Goal: Task Accomplishment & Management: Complete application form

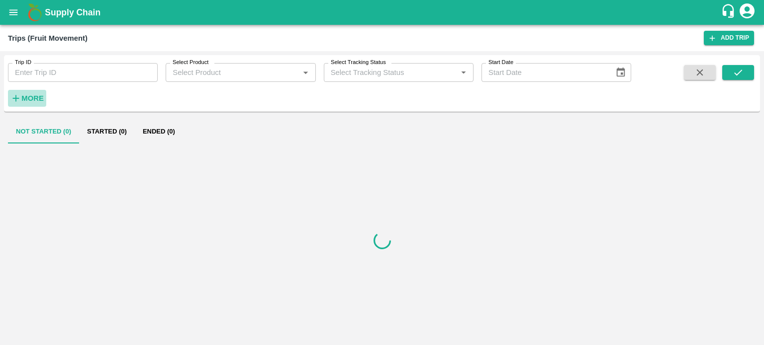
click at [37, 102] on strong "More" at bounding box center [32, 98] width 22 height 8
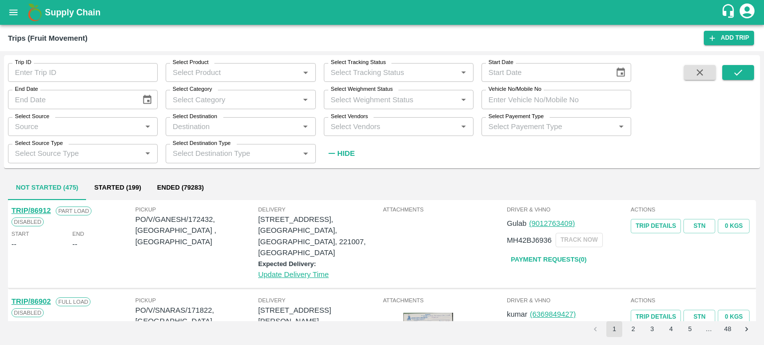
click at [360, 130] on input "Select Vendors" at bounding box center [390, 126] width 127 height 13
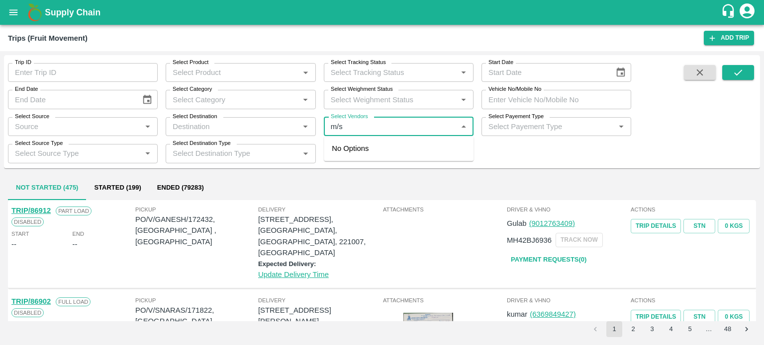
type input "m/s"
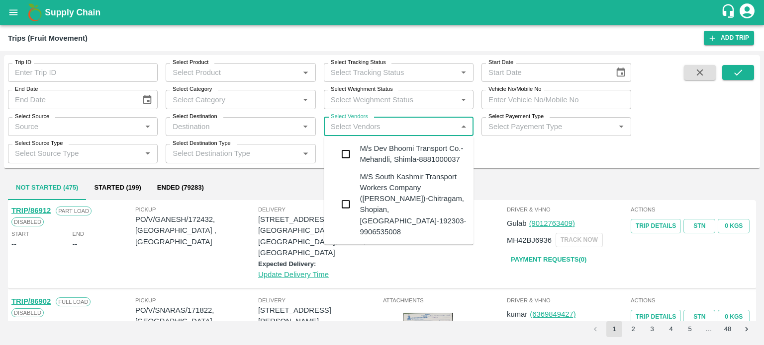
click at [376, 152] on div "M/s Dev Bhoomi Transport Co.-Mehandli, Shimla-8881000037" at bounding box center [412, 154] width 106 height 22
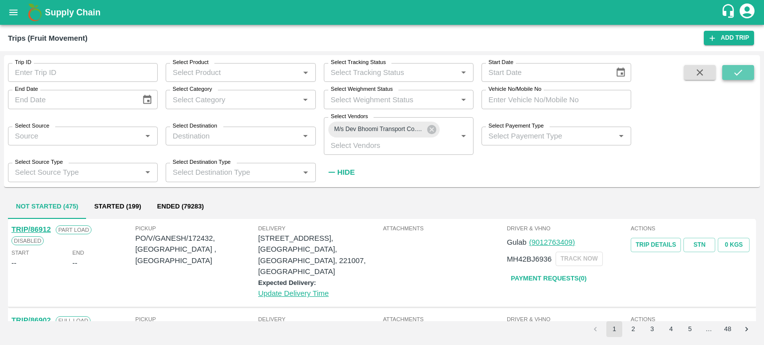
click at [745, 72] on button "submit" at bounding box center [738, 72] width 32 height 15
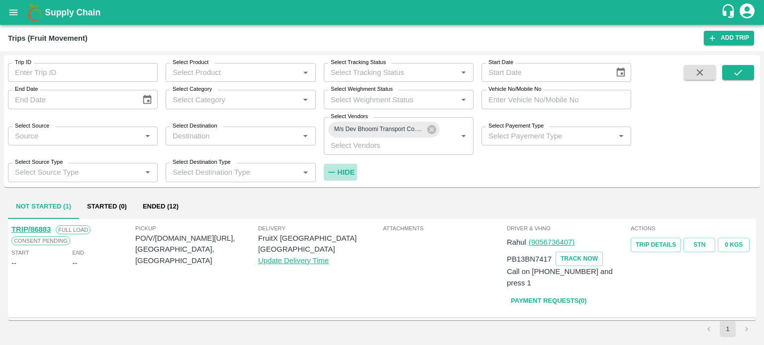
click at [352, 167] on h6 "Hide" at bounding box center [345, 172] width 17 height 13
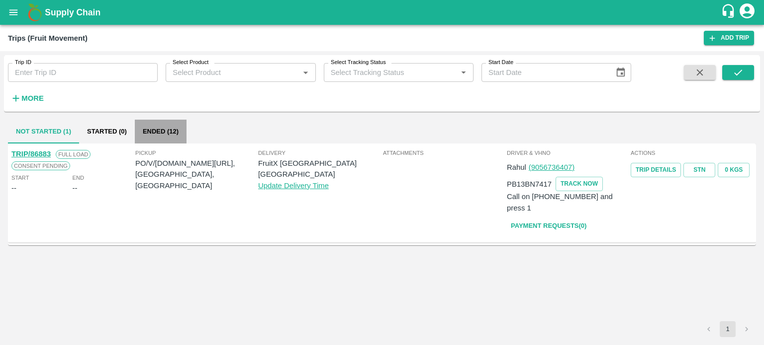
click at [159, 131] on button "Ended (12)" at bounding box center [161, 132] width 52 height 24
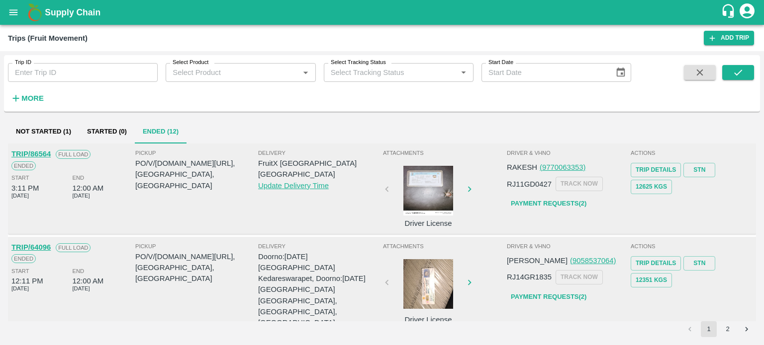
click at [48, 126] on button "Not Started (1)" at bounding box center [43, 132] width 71 height 24
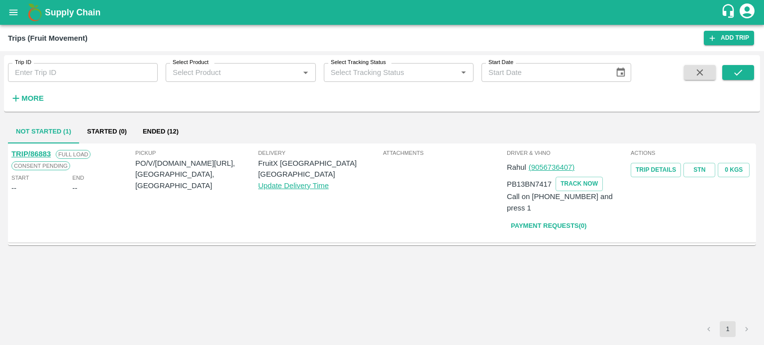
click at [318, 235] on div "TRIP/86883 Full Load Consent Pending Start -- End -- Pickup PO/V/S.O.FR/172110,…" at bounding box center [382, 233] width 748 height 178
click at [554, 218] on link "Payment Requests( 0 )" at bounding box center [549, 226] width 84 height 17
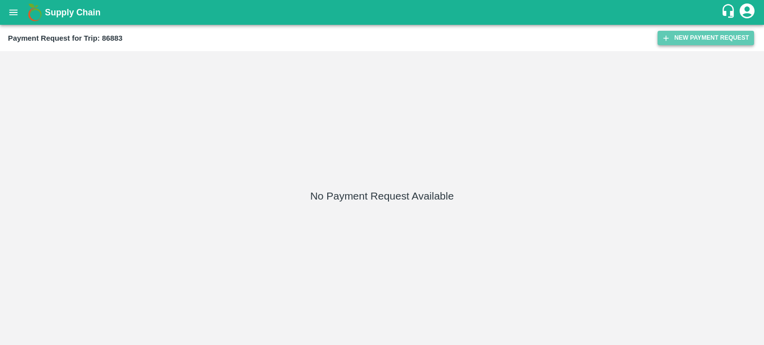
click at [692, 35] on button "New Payment Request" at bounding box center [705, 38] width 96 height 14
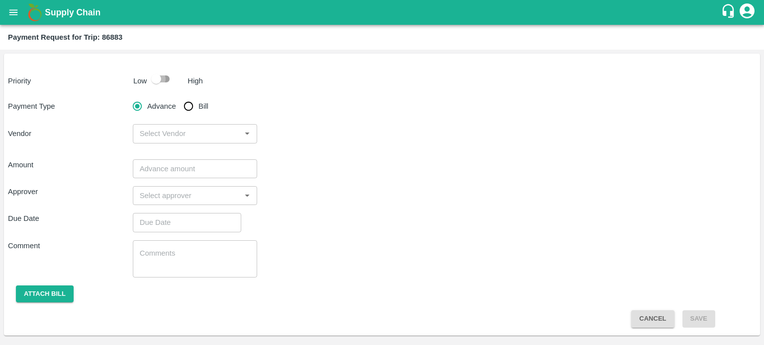
click at [157, 77] on input "checkbox" at bounding box center [156, 79] width 57 height 19
checkbox input "true"
click at [187, 104] on input "Bill" at bounding box center [188, 106] width 20 height 20
radio input "true"
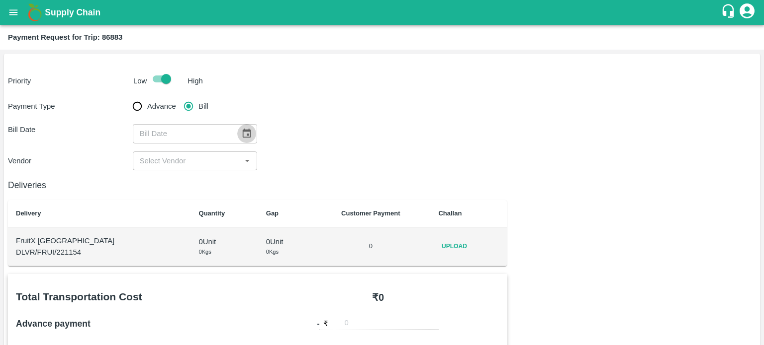
click at [241, 129] on icon "Choose date" at bounding box center [246, 133] width 11 height 11
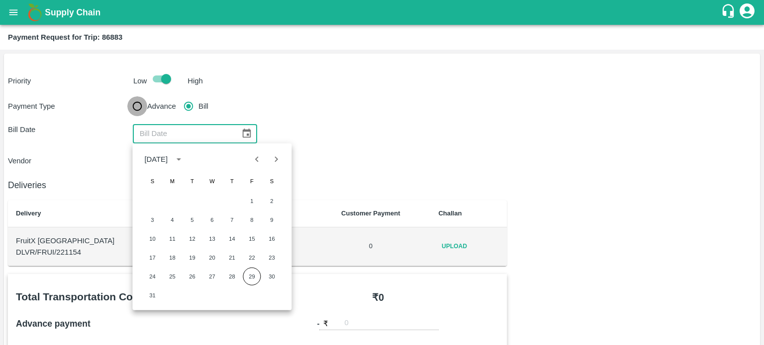
click at [136, 105] on input "Advance" at bounding box center [137, 106] width 20 height 20
radio input "true"
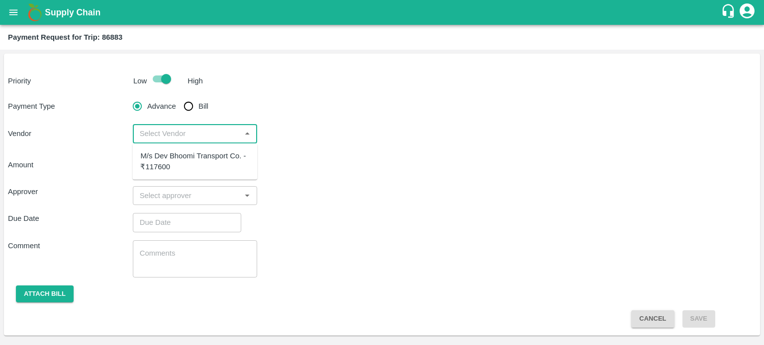
click at [179, 133] on input "input" at bounding box center [187, 133] width 102 height 13
type input "100000"
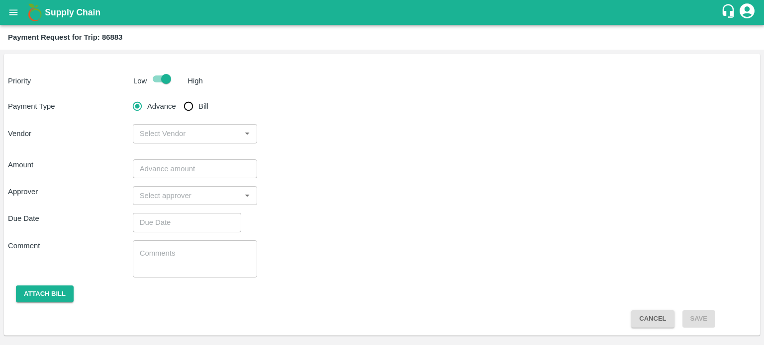
click at [317, 188] on div "Approver ​" at bounding box center [382, 195] width 748 height 19
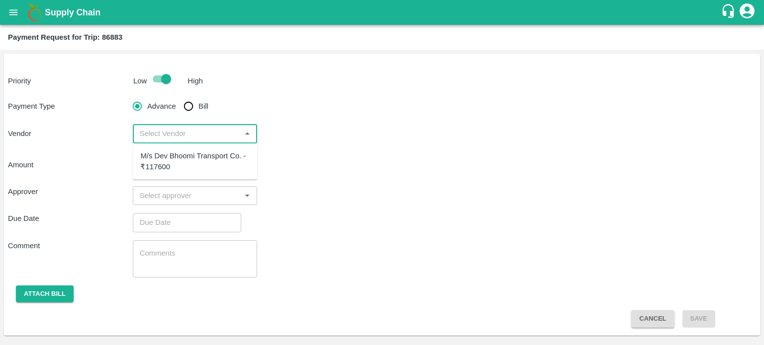
click at [176, 139] on input "input" at bounding box center [187, 133] width 102 height 13
click at [172, 163] on div "M/s Dev Bhoomi Transport Co. - ₹117600" at bounding box center [194, 162] width 109 height 22
type input "M/s Dev Bhoomi Transport Co. - ₹117600"
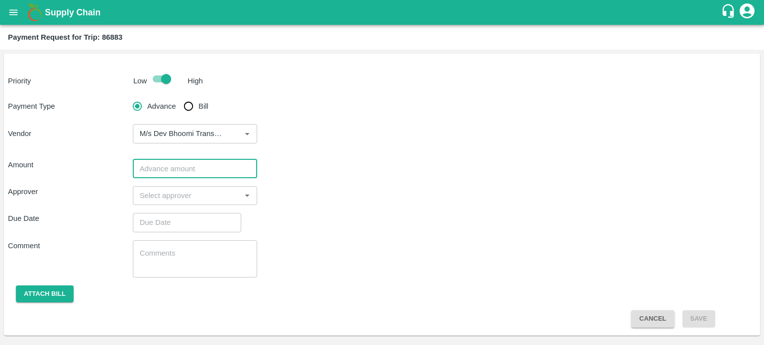
click at [212, 173] on input "number" at bounding box center [195, 169] width 125 height 19
type input "100000"
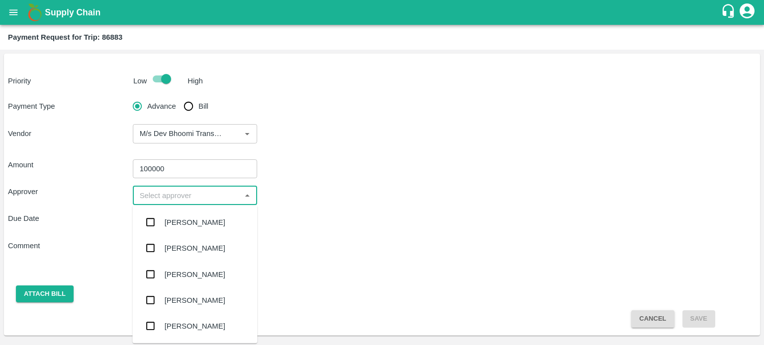
click at [178, 199] on input "input" at bounding box center [187, 195] width 102 height 13
type input "pal"
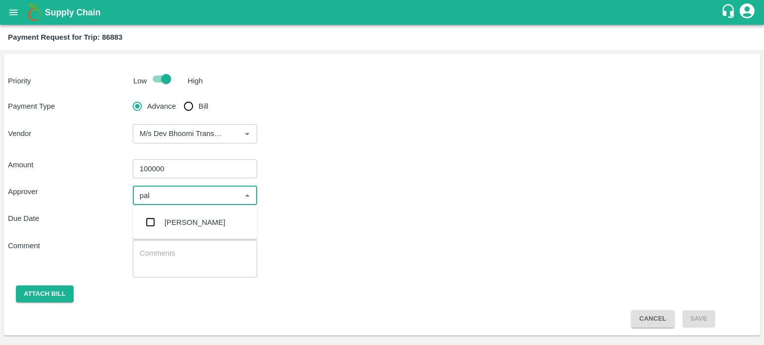
click at [181, 222] on div "[PERSON_NAME]" at bounding box center [195, 222] width 61 height 11
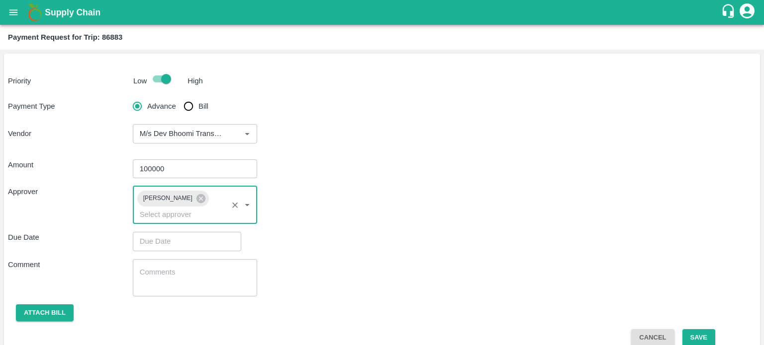
type input "DD/MM/YYYY hh:mm aa"
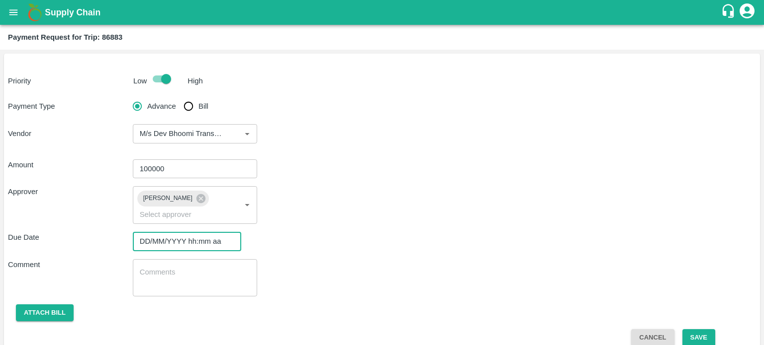
click at [179, 249] on input "DD/MM/YYYY hh:mm aa" at bounding box center [183, 241] width 101 height 19
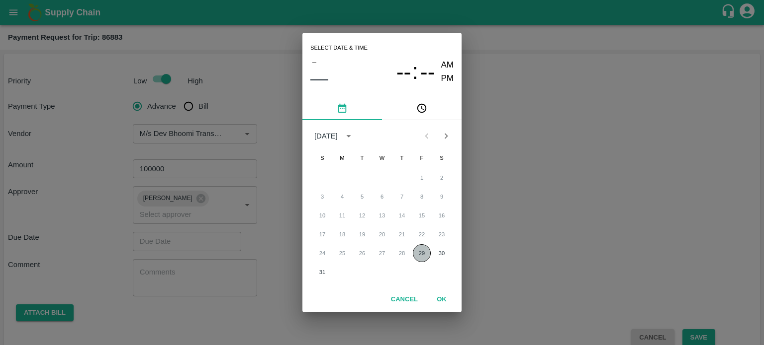
click at [423, 250] on button "29" at bounding box center [422, 254] width 18 height 18
type input "[DATE] 12:00 AM"
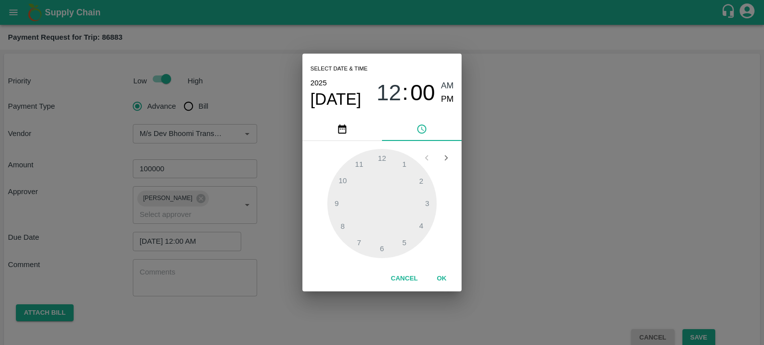
click at [441, 278] on button "OK" at bounding box center [441, 278] width 32 height 17
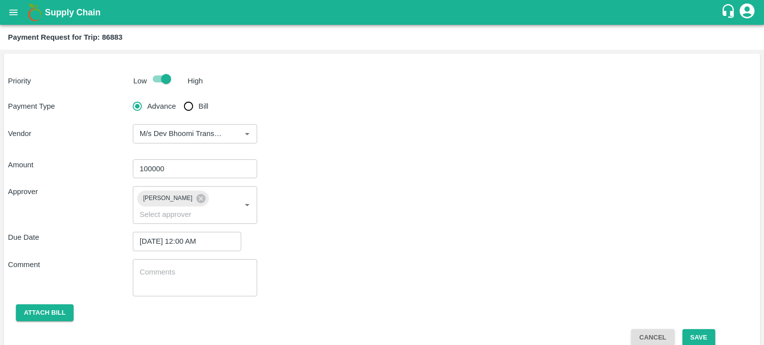
click at [105, 256] on div "Amount 100000 ​ Approver [PERSON_NAME] ​ Due Date [DATE] 12:00 AM ​ Comment x ​…" at bounding box center [382, 250] width 748 height 196
click at [44, 311] on button "Attach bill" at bounding box center [45, 313] width 58 height 17
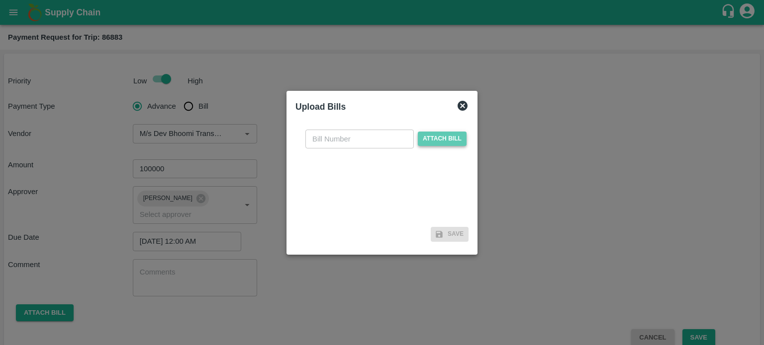
click at [437, 137] on span "Attach bill" at bounding box center [442, 139] width 49 height 14
click at [0, 0] on input "Attach bill" at bounding box center [0, 0] width 0 height 0
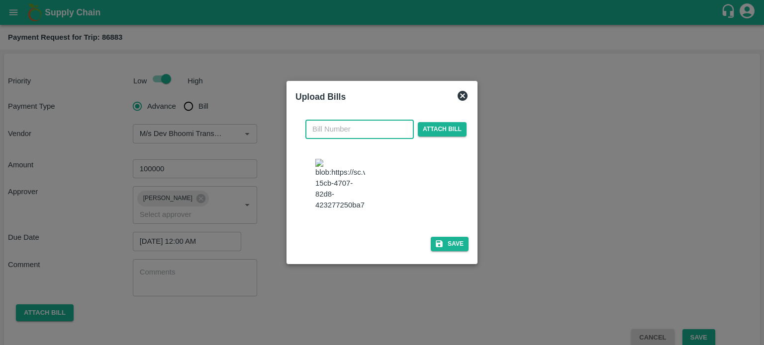
click at [344, 133] on input "text" at bounding box center [359, 129] width 108 height 19
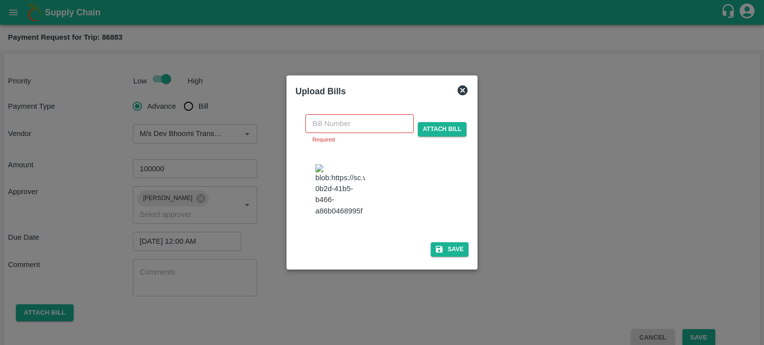
click at [337, 178] on img at bounding box center [340, 191] width 50 height 52
click at [346, 131] on input "text" at bounding box center [359, 123] width 108 height 19
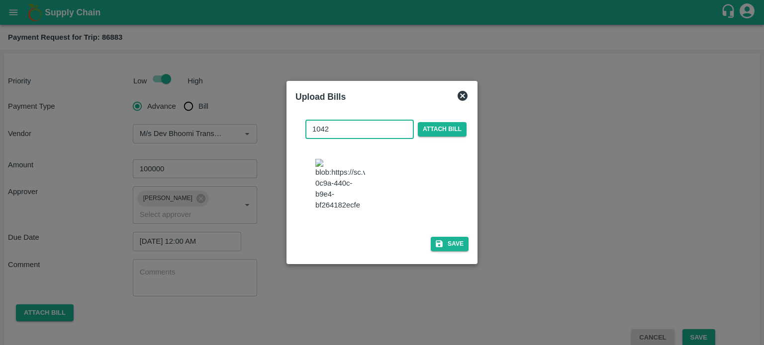
type input "1042"
click at [331, 176] on img at bounding box center [340, 185] width 50 height 52
click at [453, 239] on button "Save" at bounding box center [449, 244] width 38 height 14
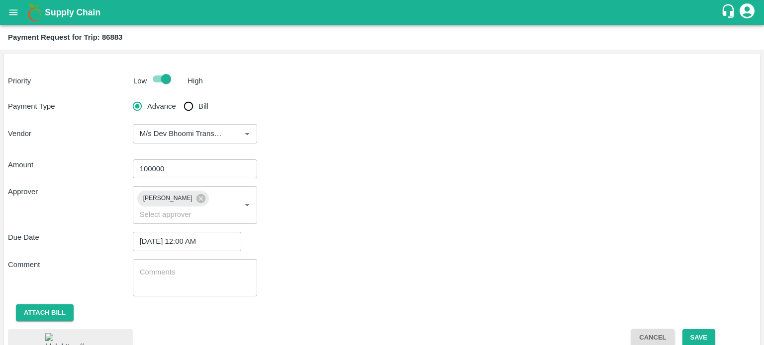
scroll to position [54, 0]
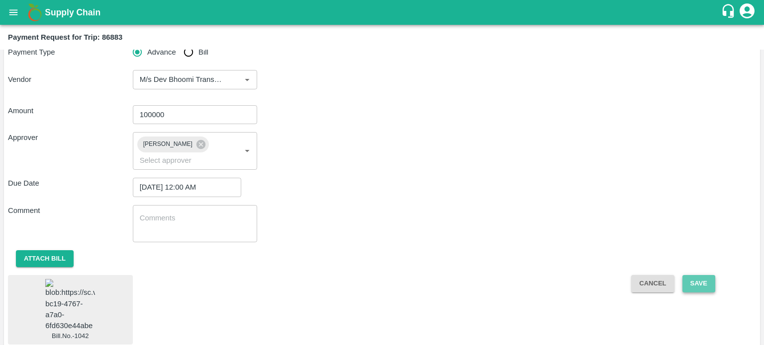
click at [687, 285] on button "Save" at bounding box center [698, 283] width 33 height 17
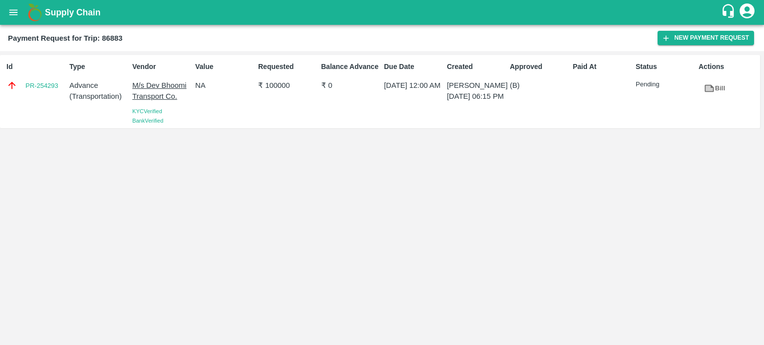
click at [330, 266] on div "Id PR-254293 Type Advance ( Transportation ) Vendor M/s Dev Bhoomi Transport Co…" at bounding box center [382, 198] width 764 height 294
